Goal: Transaction & Acquisition: Purchase product/service

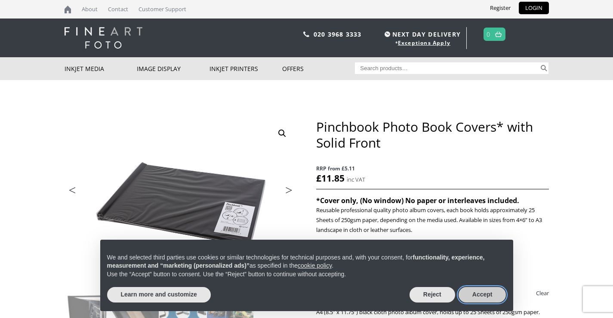
click at [479, 292] on button "Accept" at bounding box center [482, 294] width 48 height 15
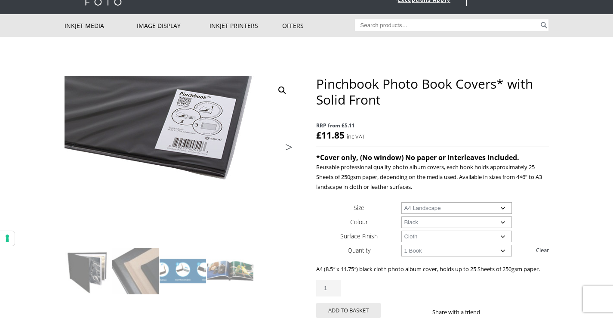
scroll to position [86, 0]
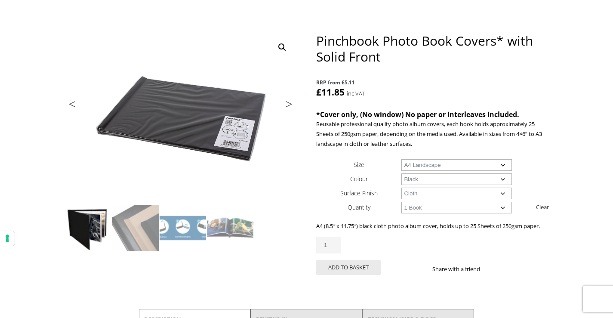
click at [92, 218] on img at bounding box center [88, 228] width 46 height 46
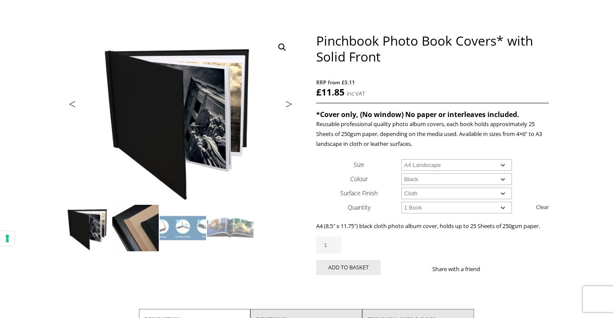
click at [141, 224] on img at bounding box center [135, 228] width 46 height 46
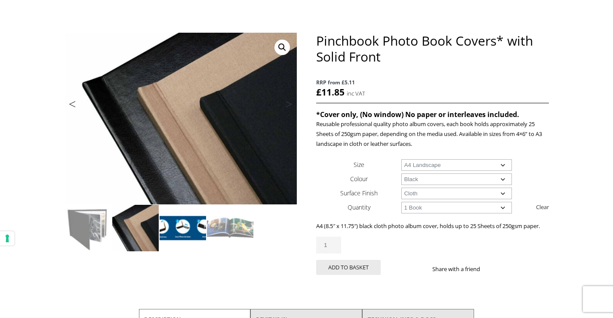
click at [170, 227] on img at bounding box center [182, 228] width 46 height 46
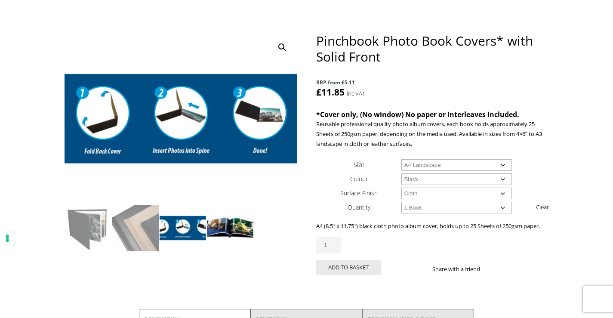
click at [224, 227] on img at bounding box center [230, 228] width 46 height 46
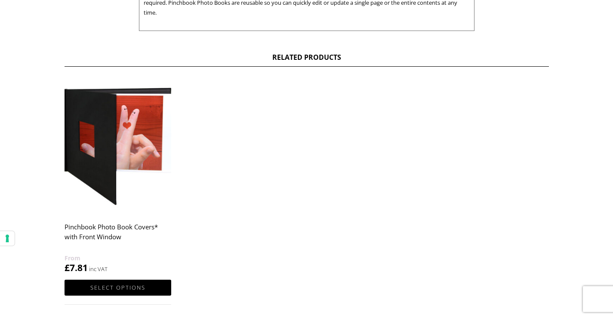
scroll to position [473, 0]
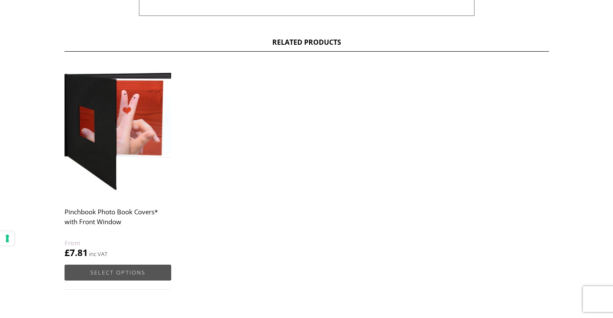
click at [128, 270] on link "Select options" at bounding box center [117, 272] width 107 height 16
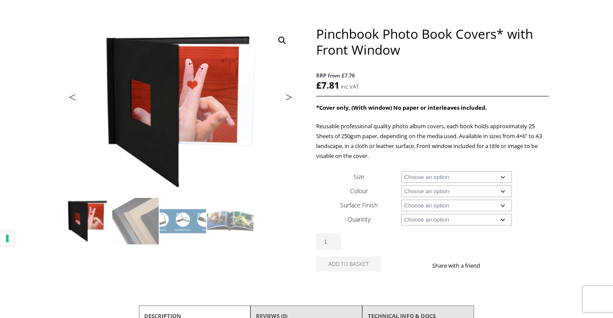
scroll to position [43, 0]
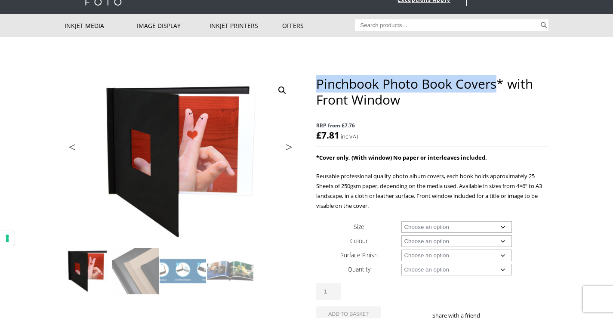
drag, startPoint x: 496, startPoint y: 83, endPoint x: 318, endPoint y: 80, distance: 178.0
click at [318, 80] on h1 "Pinchbook Photo Book Covers* with Front Window" at bounding box center [432, 92] width 232 height 32
copy h1 "Pinchbook Photo Book Covers"
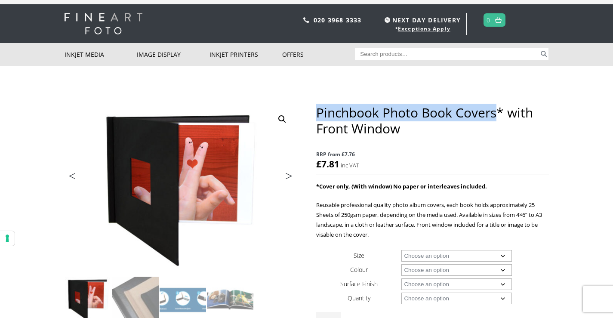
scroll to position [0, 0]
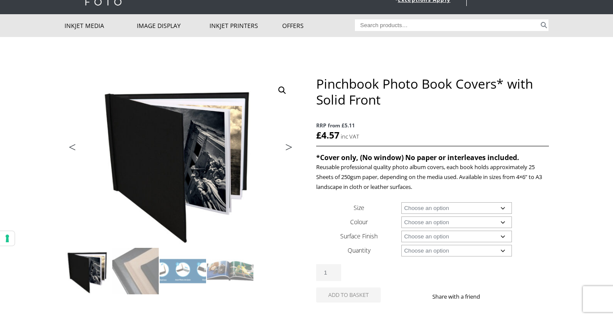
click at [503, 205] on select "Choose an option A4 Landscape 4" x 6" 5" x 7"" at bounding box center [456, 208] width 110 height 12
click at [401, 202] on select "Choose an option A4 Landscape 4" x 6" 5" x 7"" at bounding box center [456, 208] width 110 height 12
select select "a4-landscape"
click at [499, 222] on select "Choose an option Black" at bounding box center [456, 222] width 110 height 12
select select "black"
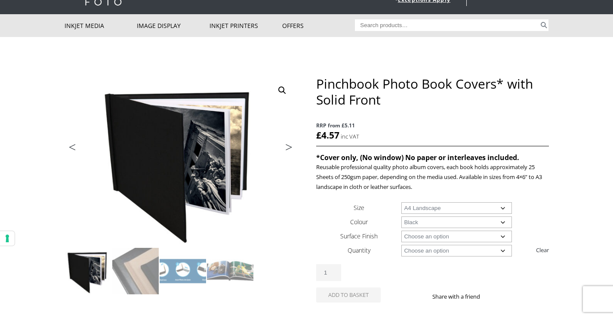
click at [401, 216] on select "Choose an option Black" at bounding box center [456, 222] width 110 height 12
select select "a4-landscape"
click at [503, 234] on select "Choose an option Cloth Leather" at bounding box center [456, 236] width 110 height 12
select select "cloth"
click at [401, 230] on select "Choose an option Cloth Leather" at bounding box center [456, 236] width 110 height 12
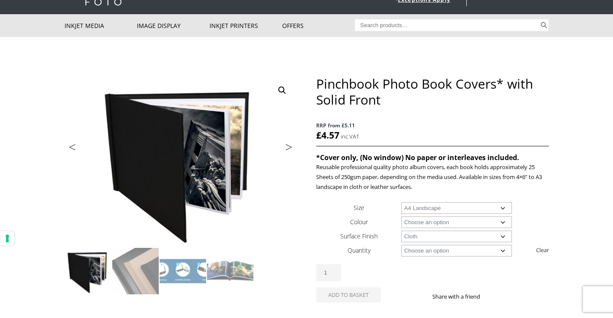
select select "a4-landscape"
select select "cloth"
click at [503, 248] on select "Choose an option 1 Book" at bounding box center [456, 251] width 110 height 12
select select "1-book"
click at [401, 245] on select "Choose an option 1 Book" at bounding box center [456, 251] width 110 height 12
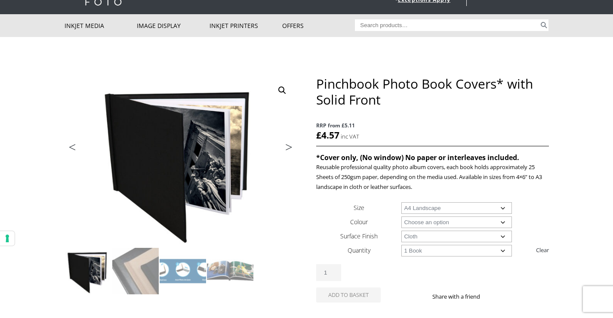
select select "a4-landscape"
select select "cloth"
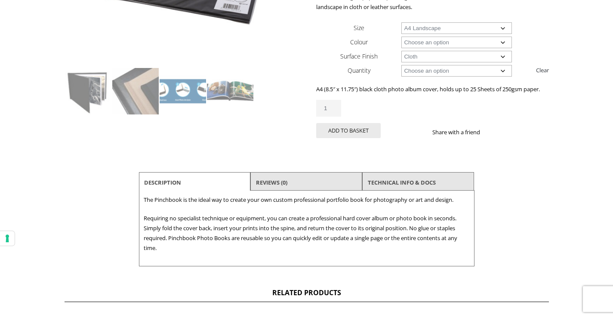
scroll to position [215, 0]
